Goal: Contribute content: Contribute content

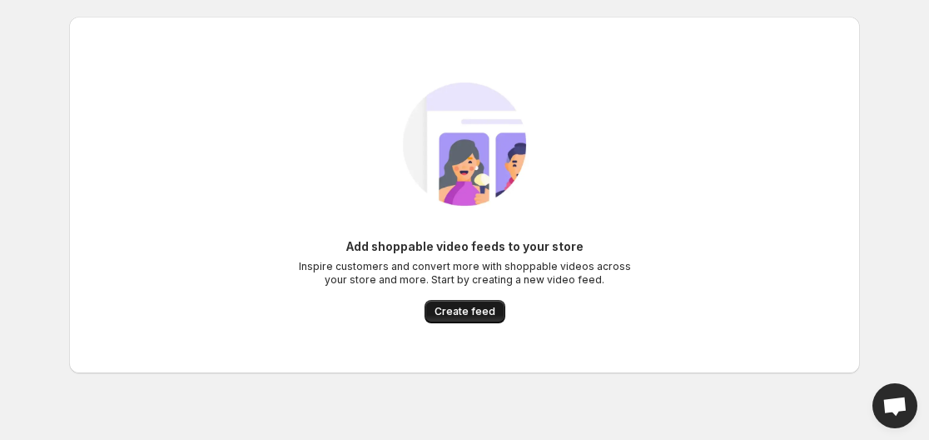
click at [471, 316] on span "Create feed" at bounding box center [465, 311] width 61 height 13
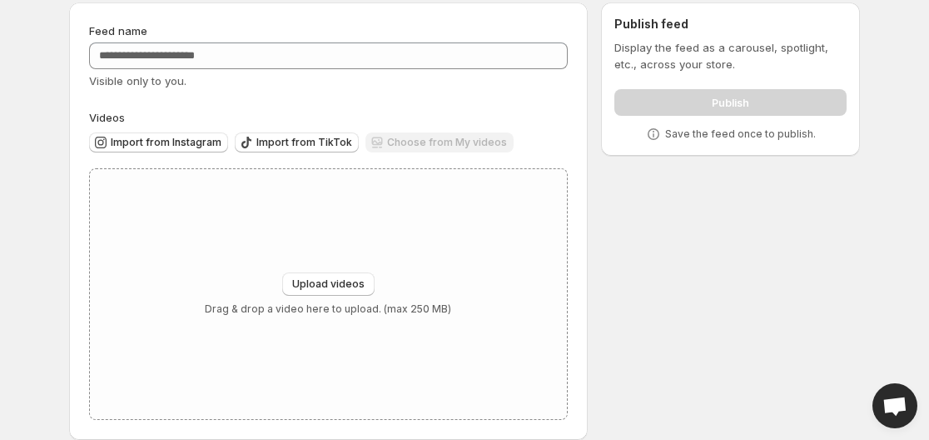
scroll to position [81, 0]
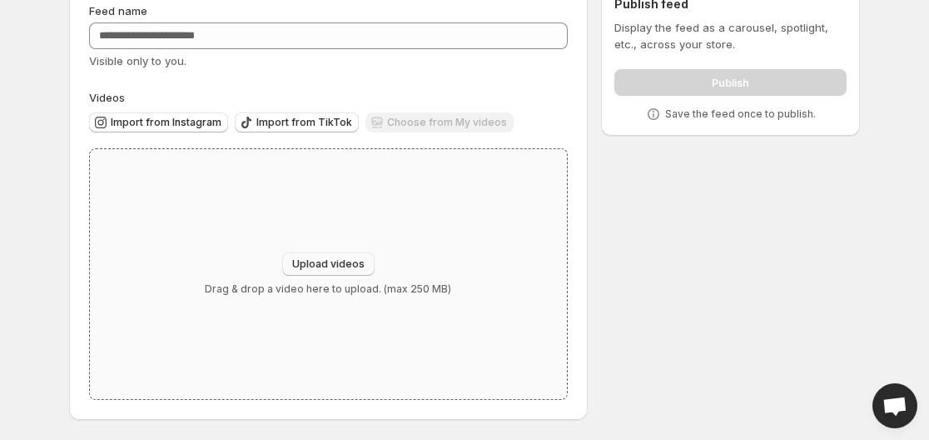
click at [288, 267] on button "Upload videos" at bounding box center [328, 263] width 92 height 23
type input "**********"
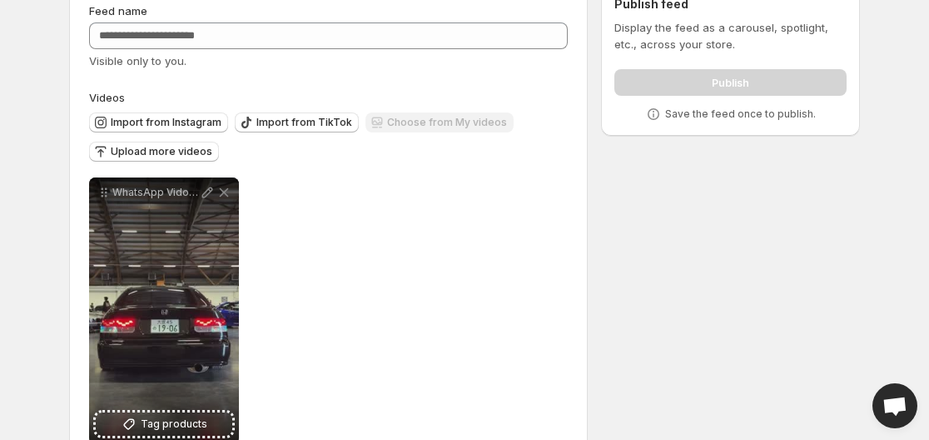
scroll to position [125, 0]
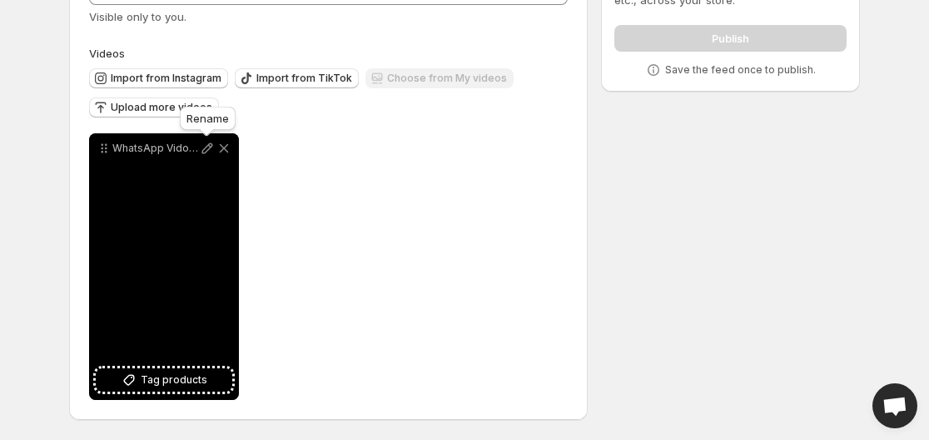
click at [202, 149] on icon at bounding box center [207, 148] width 17 height 17
click at [160, 312] on div "WhatsApp Vido [DATE] 122542_5dd1e1e4" at bounding box center [164, 266] width 150 height 267
click at [101, 150] on icon at bounding box center [104, 148] width 17 height 17
click at [155, 249] on div "WhatsApp Vido [DATE] 122542_5dd1e1e4" at bounding box center [164, 266] width 150 height 267
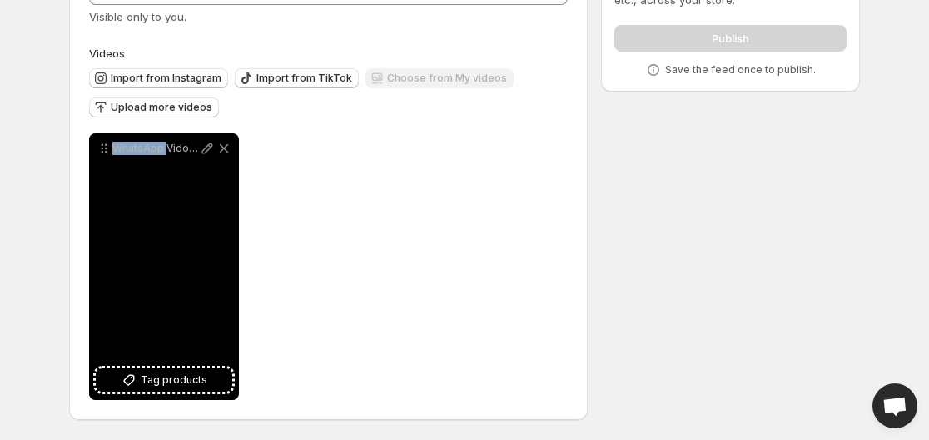
click at [155, 249] on div "WhatsApp Vido [DATE] 122542_5dd1e1e4" at bounding box center [164, 266] width 150 height 267
click at [154, 259] on div "WhatsApp Vido [DATE] 122542_5dd1e1e4" at bounding box center [164, 266] width 150 height 267
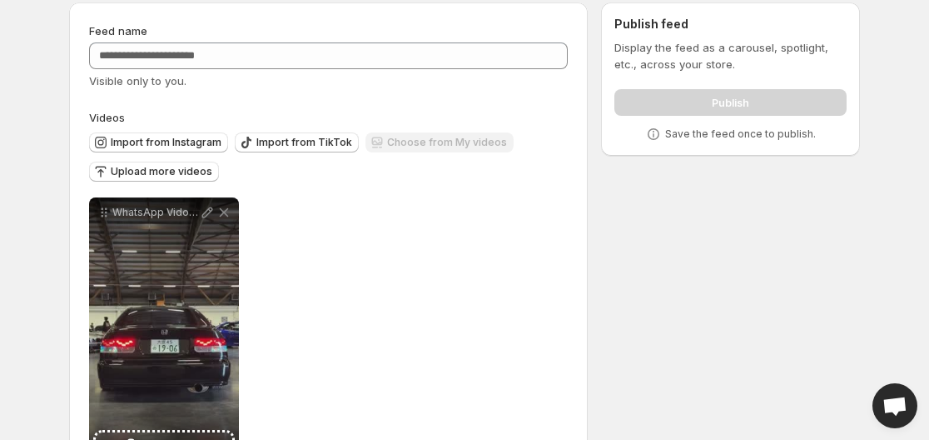
scroll to position [0, 0]
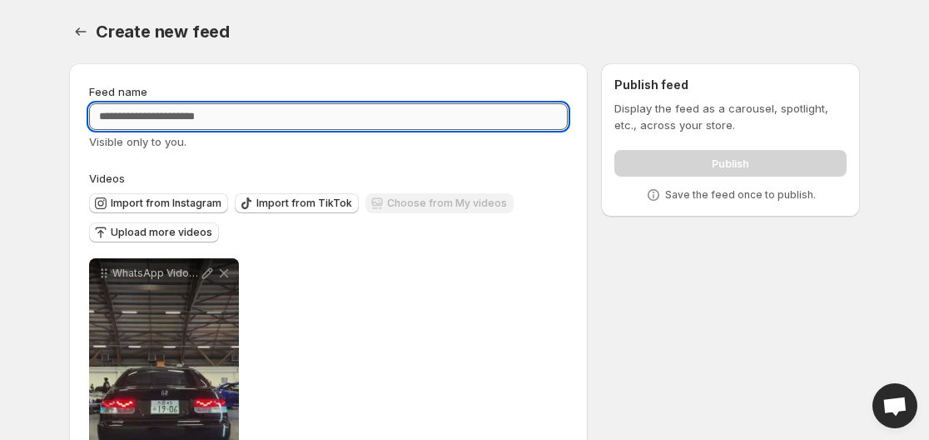
click at [360, 122] on input "Feed name" at bounding box center [328, 116] width 479 height 27
type input "**"
click at [463, 290] on div "**********" at bounding box center [328, 391] width 479 height 267
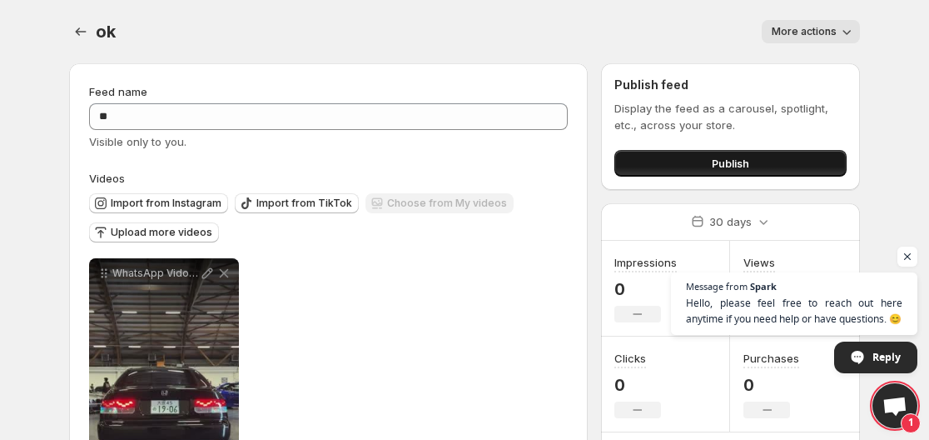
click at [733, 161] on span "Publish" at bounding box center [730, 163] width 37 height 17
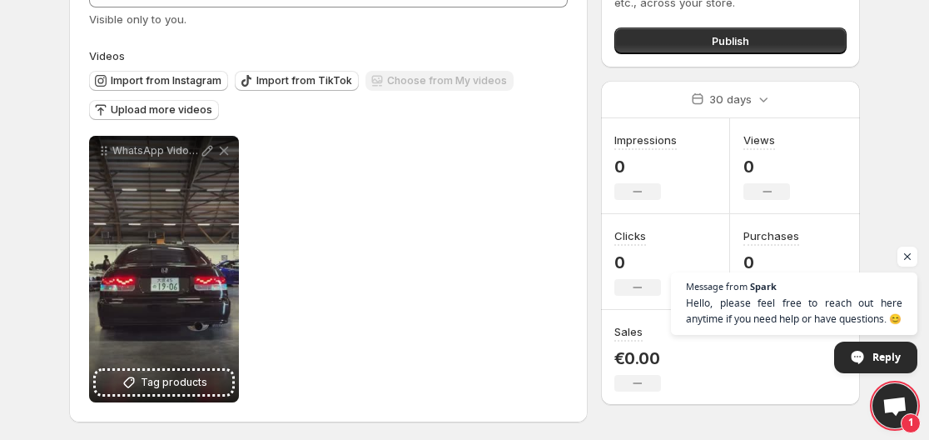
scroll to position [125, 0]
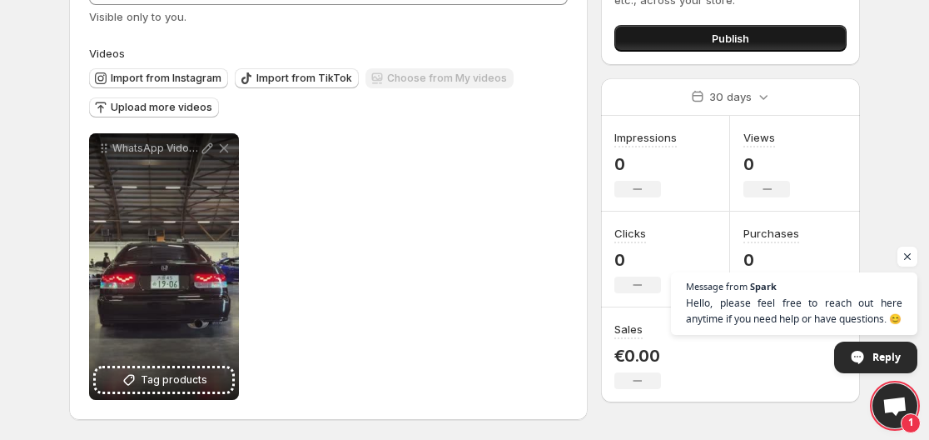
click at [686, 47] on button "Publish" at bounding box center [731, 38] width 232 height 27
click at [713, 28] on button "Publish" at bounding box center [731, 38] width 232 height 27
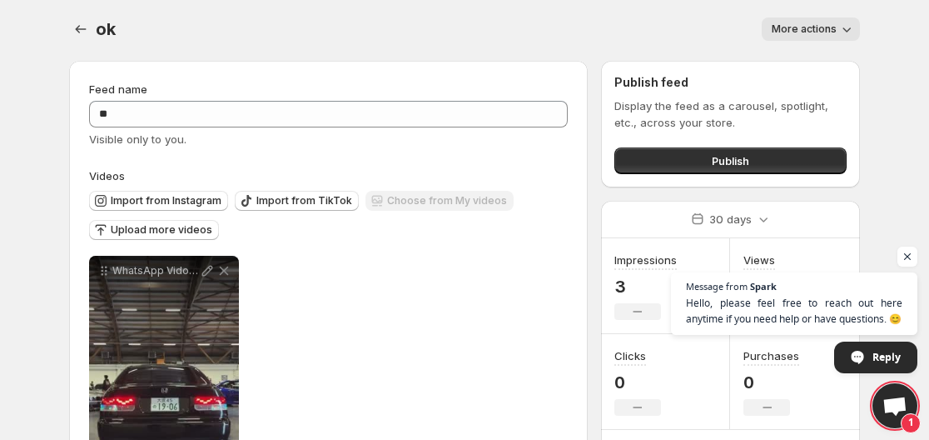
scroll to position [0, 0]
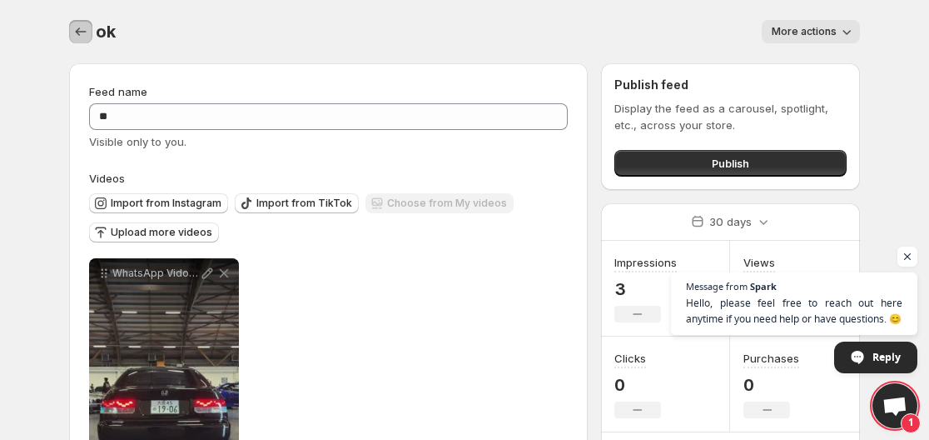
click at [84, 34] on icon "Settings" at bounding box center [80, 31] width 17 height 17
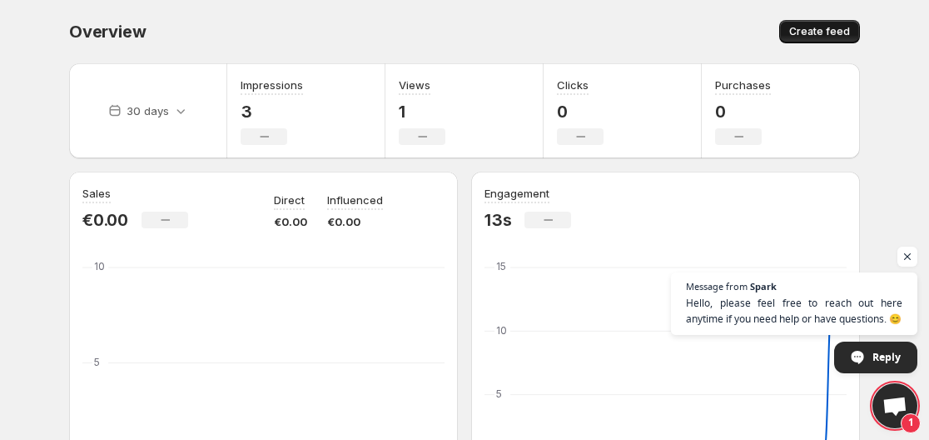
click at [839, 36] on span "Create feed" at bounding box center [820, 31] width 61 height 13
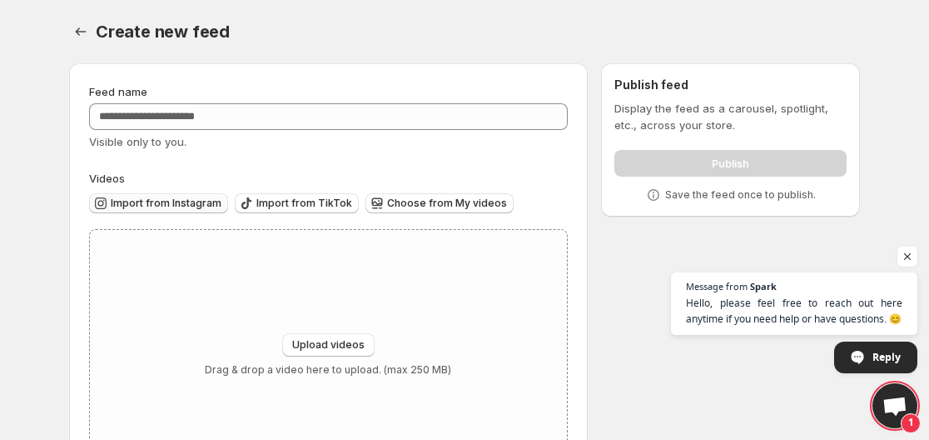
click at [164, 208] on span "Import from Instagram" at bounding box center [166, 203] width 111 height 13
